Goal: Task Accomplishment & Management: Complete application form

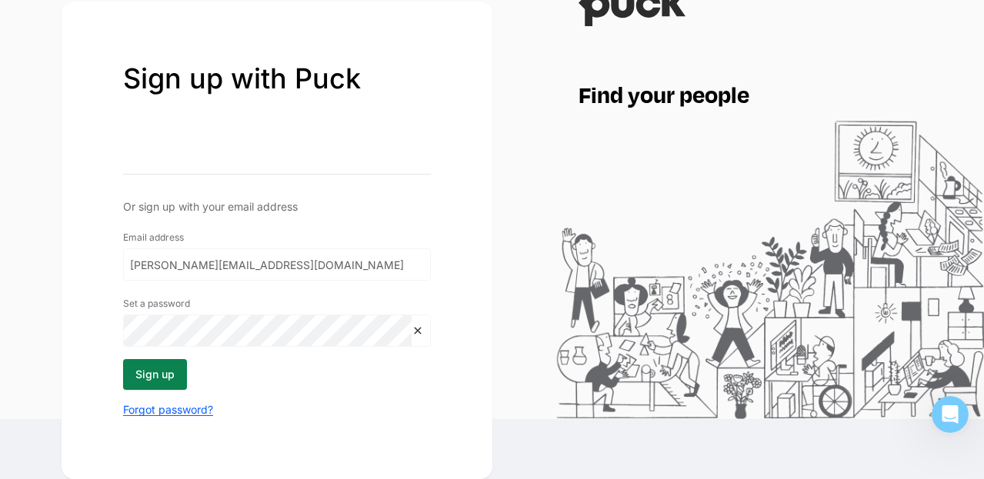
click at [176, 378] on button "Sign up" at bounding box center [155, 374] width 64 height 31
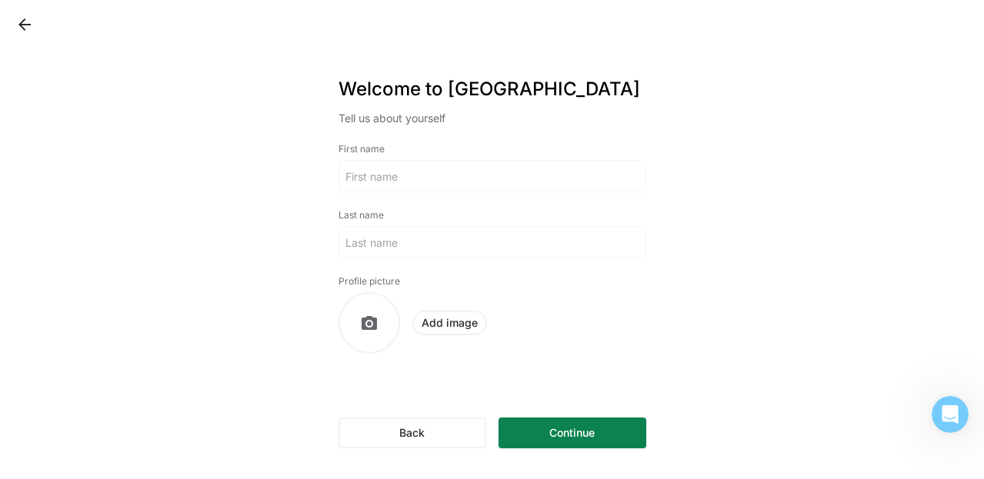
click at [411, 185] on input at bounding box center [492, 176] width 306 height 31
type input "[PERSON_NAME]"
click at [564, 433] on button "Continue" at bounding box center [573, 433] width 148 height 31
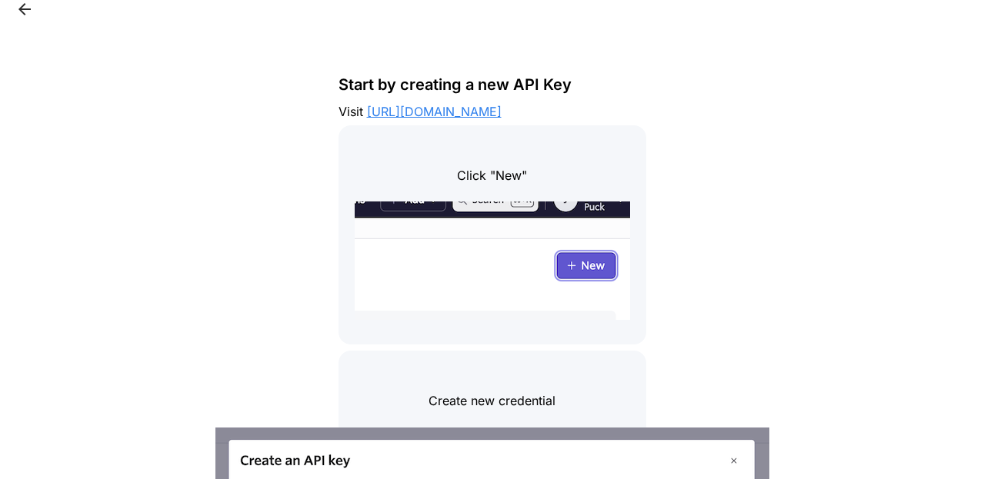
scroll to position [3, 0]
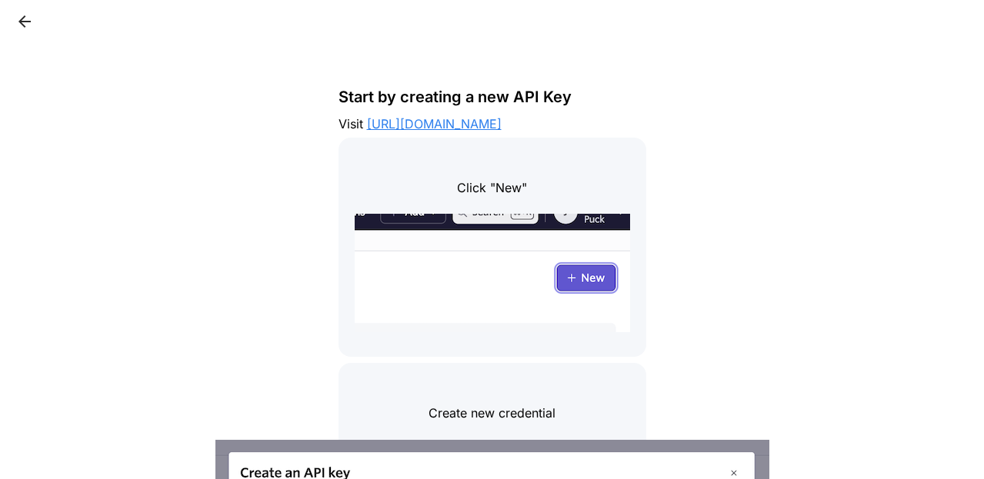
click at [502, 125] on link "[URL][DOMAIN_NAME]" at bounding box center [434, 123] width 135 height 15
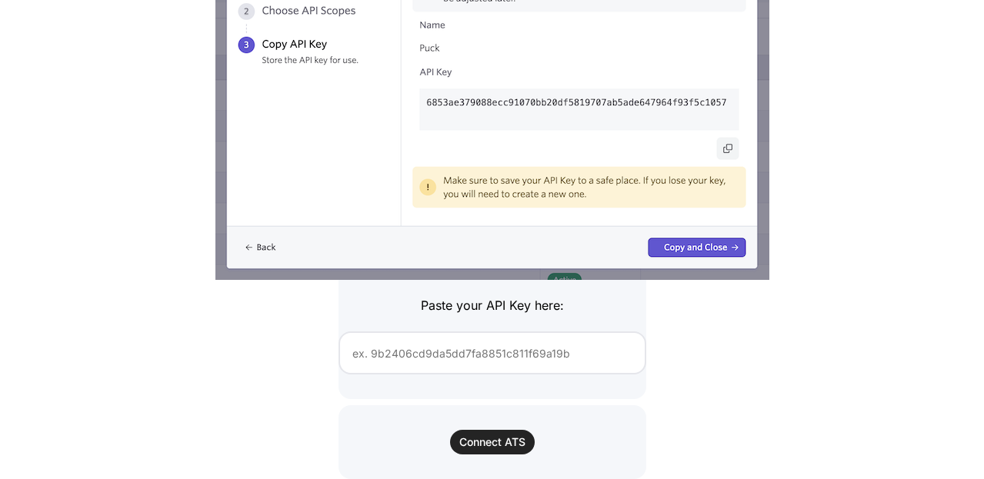
scroll to position [1850, 0]
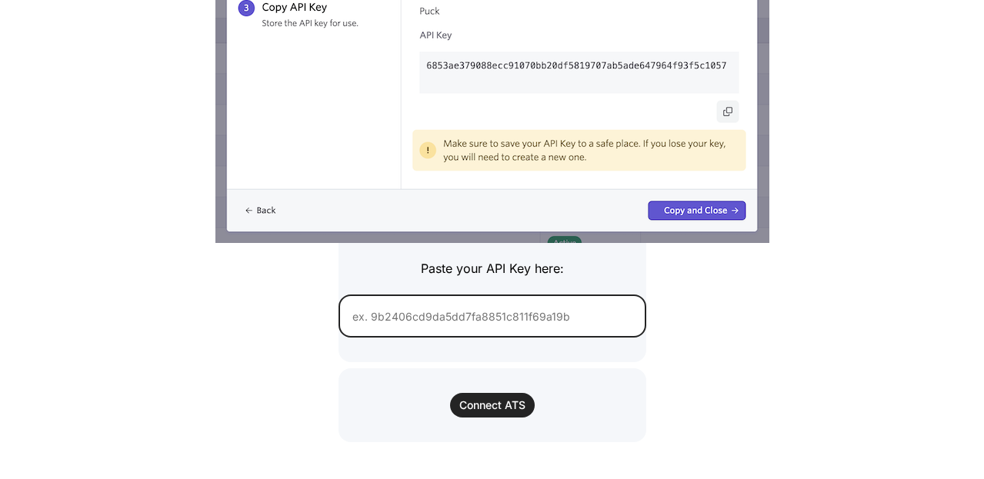
click at [419, 314] on input at bounding box center [493, 316] width 308 height 43
paste input "7ff2ab88035ac131e23d018fde1cf8f43bd26e12c610dbc502046a3c4cf60b63"
type input "7ff2ab88035ac131e23d018fde1cf8f43bd26e12c610dbc502046a3c4cf60b63"
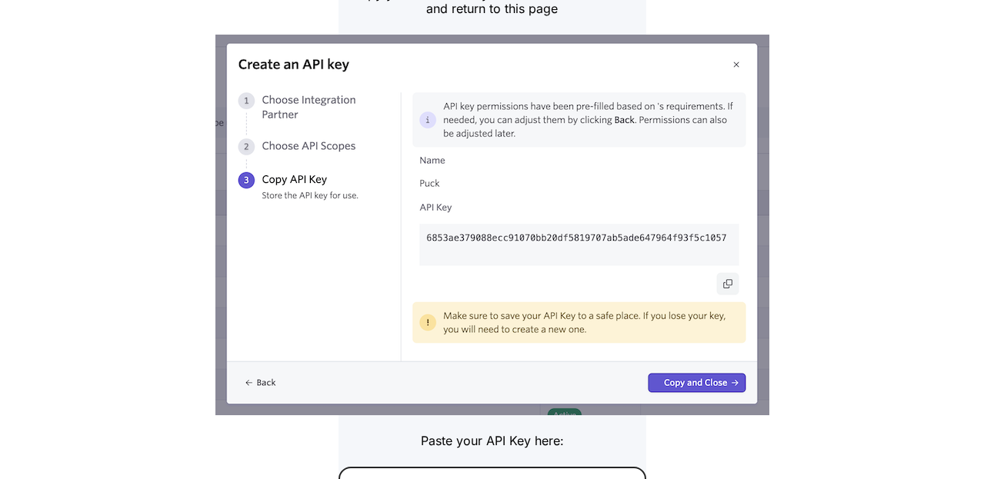
scroll to position [1850, 0]
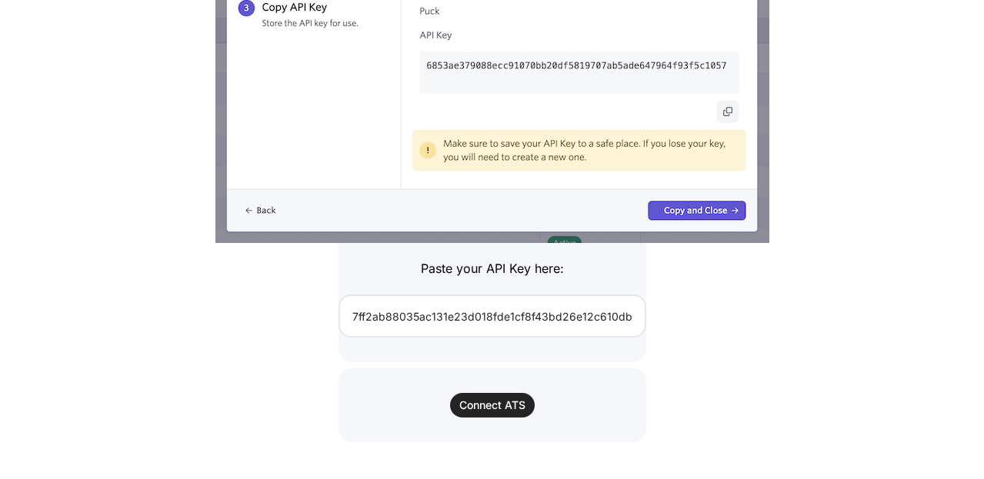
click at [485, 405] on button "Connect ATS" at bounding box center [492, 405] width 85 height 25
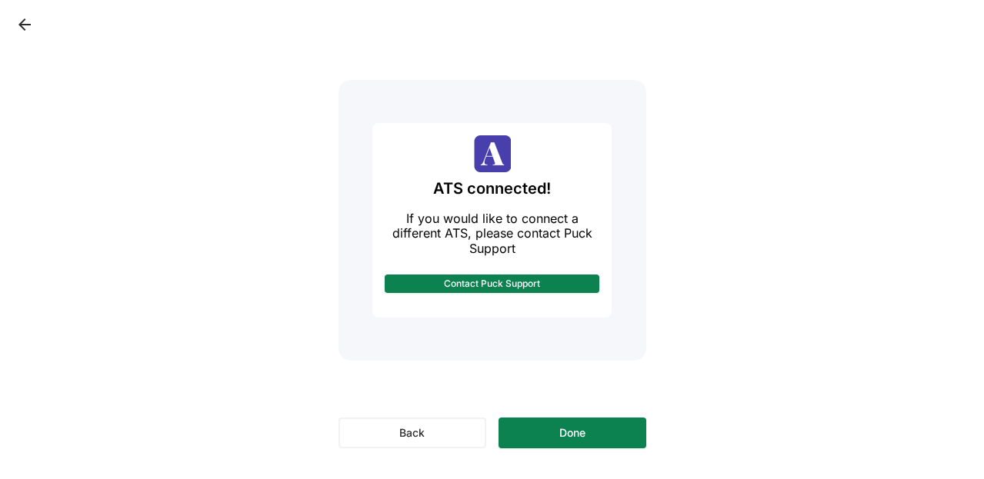
scroll to position [0, 0]
click at [618, 433] on button "Done" at bounding box center [573, 433] width 148 height 31
